Goal: Task Accomplishment & Management: Manage account settings

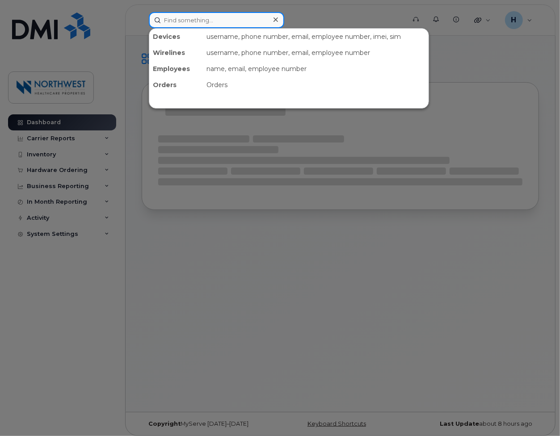
click at [225, 19] on input at bounding box center [216, 20] width 135 height 16
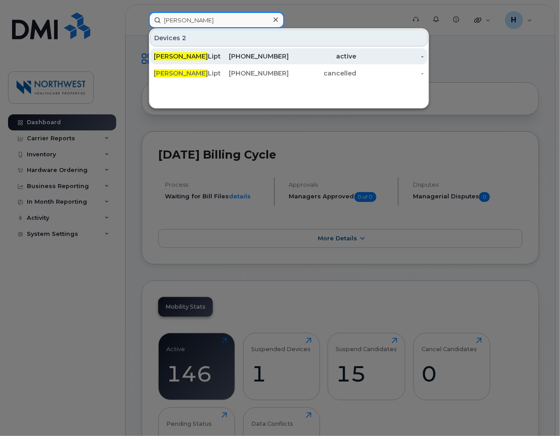
type input "[PERSON_NAME]"
drag, startPoint x: 248, startPoint y: 57, endPoint x: 228, endPoint y: 54, distance: 20.4
click at [228, 54] on div "[PHONE_NUMBER]" at bounding box center [254, 56] width 67 height 9
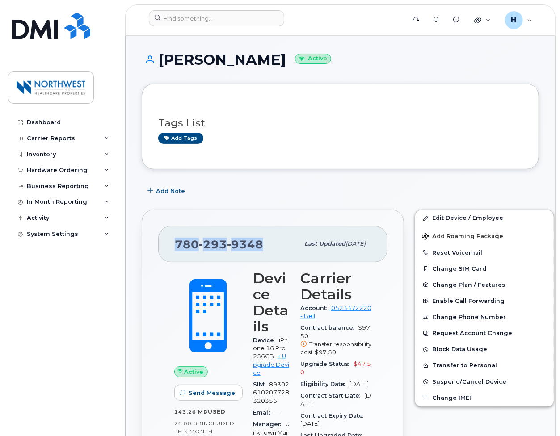
drag, startPoint x: 259, startPoint y: 243, endPoint x: 172, endPoint y: 240, distance: 86.7
click at [172, 240] on div "[PHONE_NUMBER] Last updated [DATE]" at bounding box center [272, 244] width 229 height 36
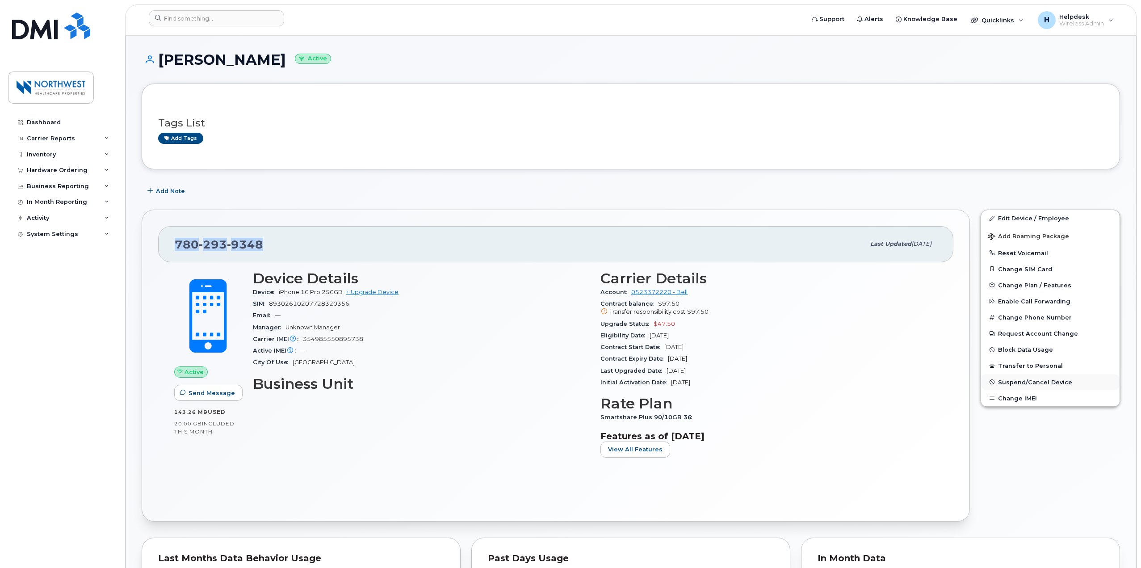
click at [559, 384] on span "Suspend/Cancel Device" at bounding box center [1035, 381] width 74 height 7
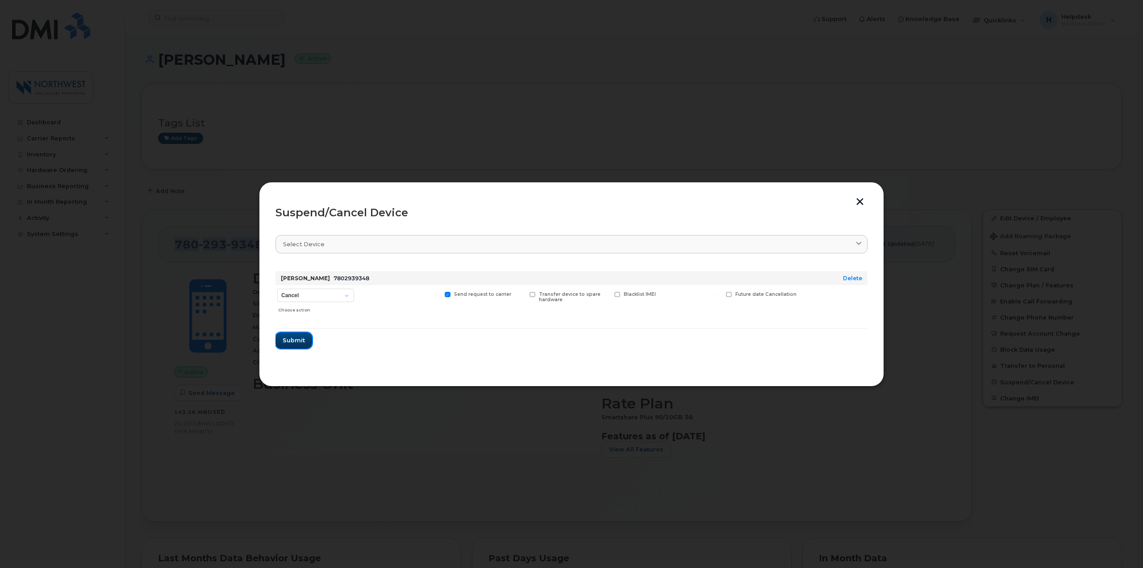
drag, startPoint x: 303, startPoint y: 337, endPoint x: 366, endPoint y: 320, distance: 65.5
click at [303, 337] on span "Submit" at bounding box center [294, 340] width 22 height 8
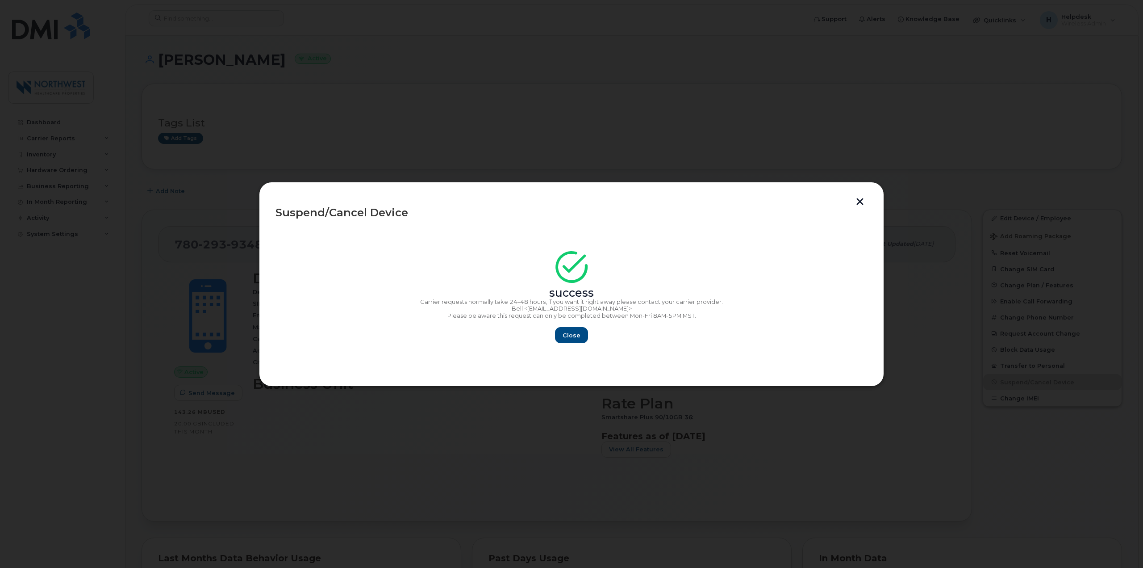
click at [309, 355] on section "success Carrier requests normally take 24–48 hours, if you want it right away p…" at bounding box center [572, 298] width 592 height 143
click at [559, 331] on span "Close" at bounding box center [572, 335] width 18 height 8
